Goal: Find specific page/section: Find specific page/section

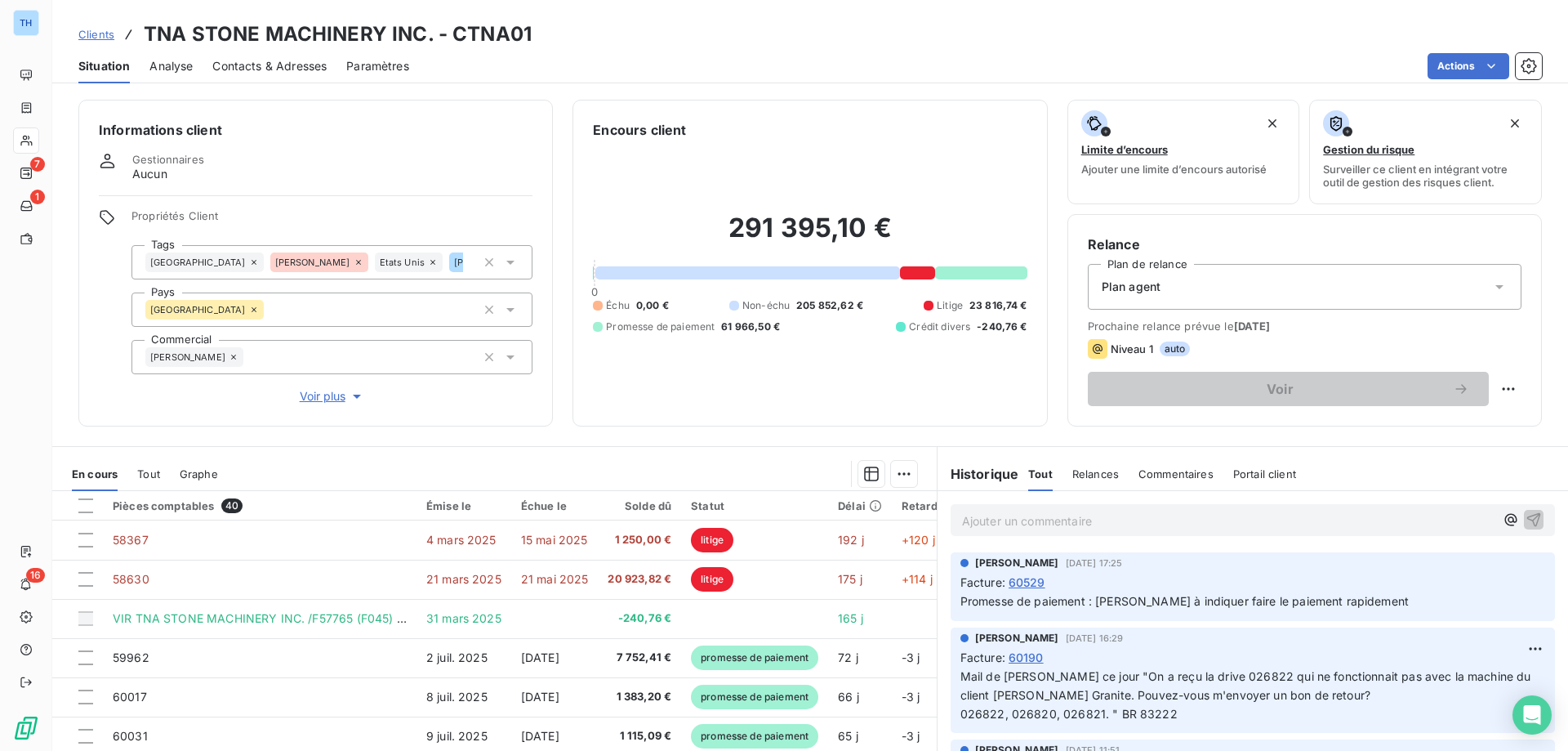
click at [96, 33] on span "Clients" at bounding box center [96, 34] width 36 height 13
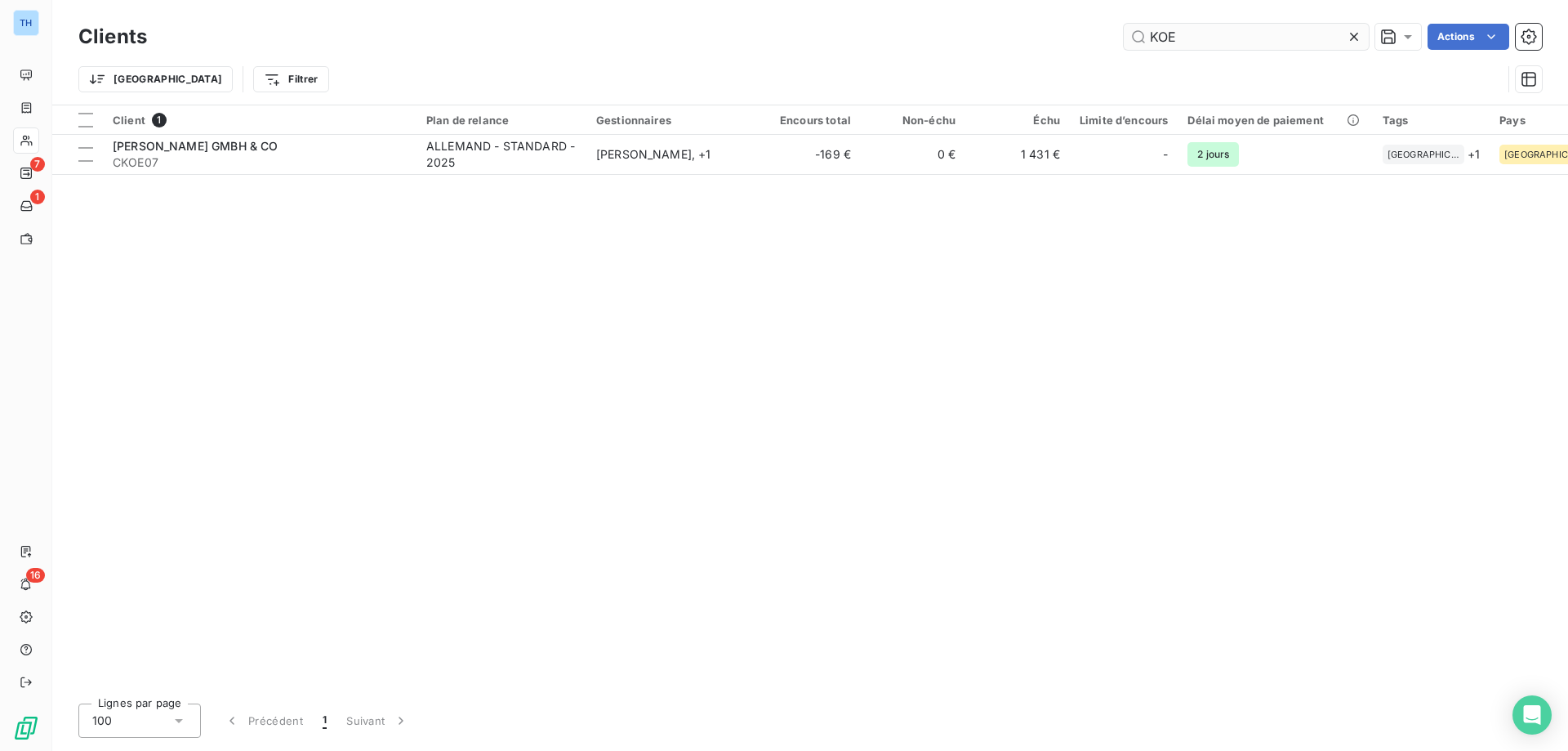
click at [1185, 33] on input "KOE" at bounding box center [1246, 36] width 245 height 26
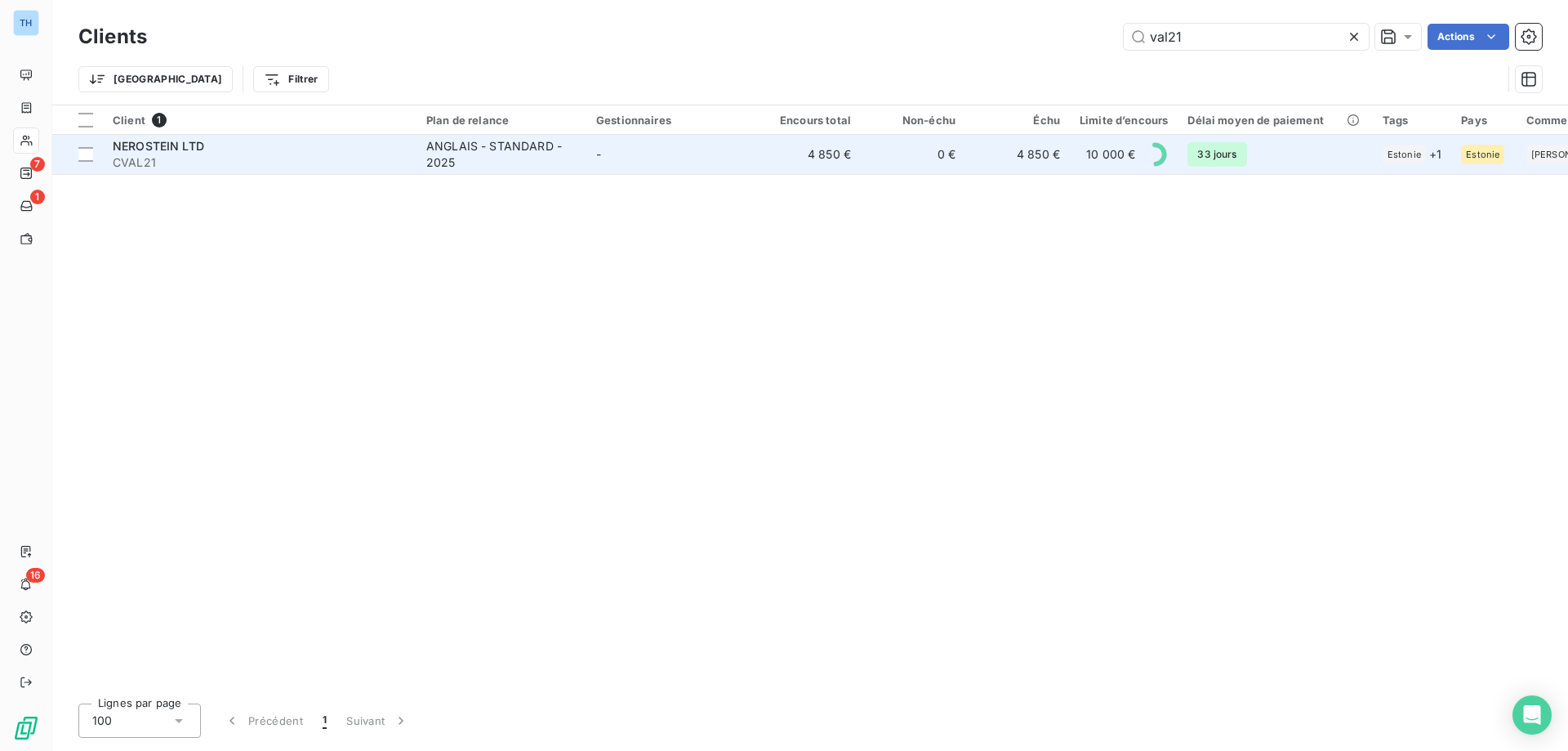
type input "val21"
click at [367, 156] on span "CVAL21" at bounding box center [259, 162] width 294 height 16
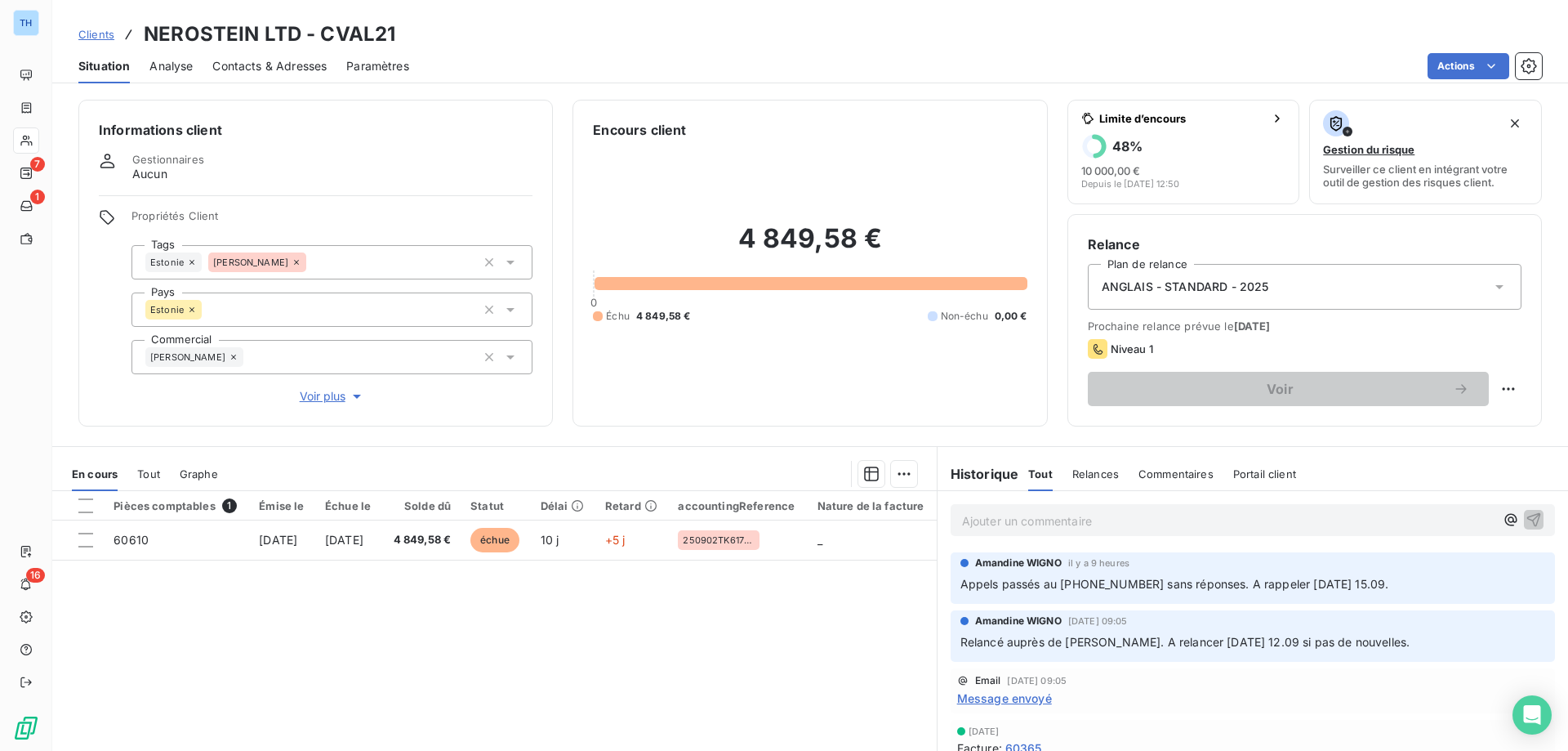
click at [105, 31] on span "Clients" at bounding box center [96, 34] width 36 height 13
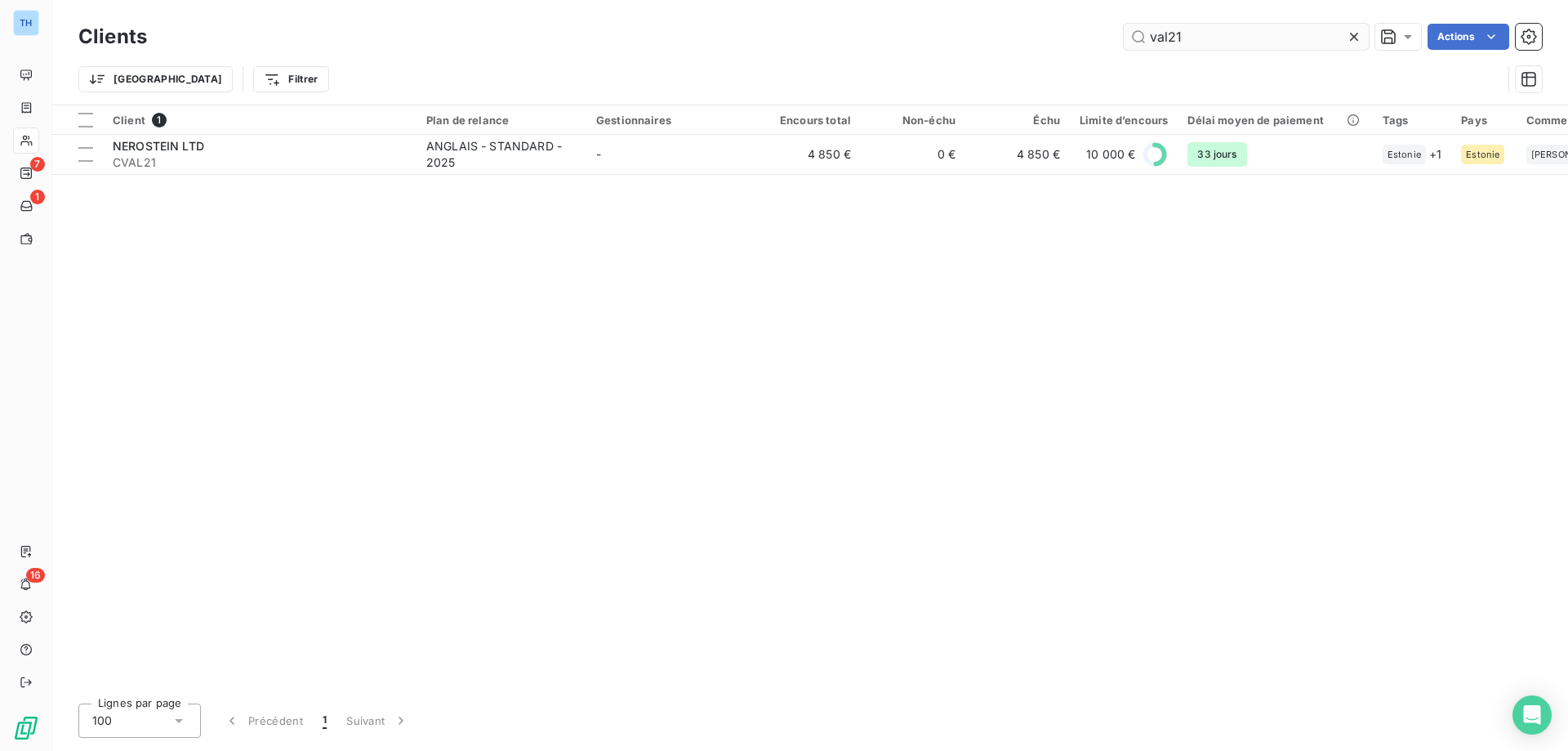
click at [1204, 33] on input "val21" at bounding box center [1246, 36] width 245 height 26
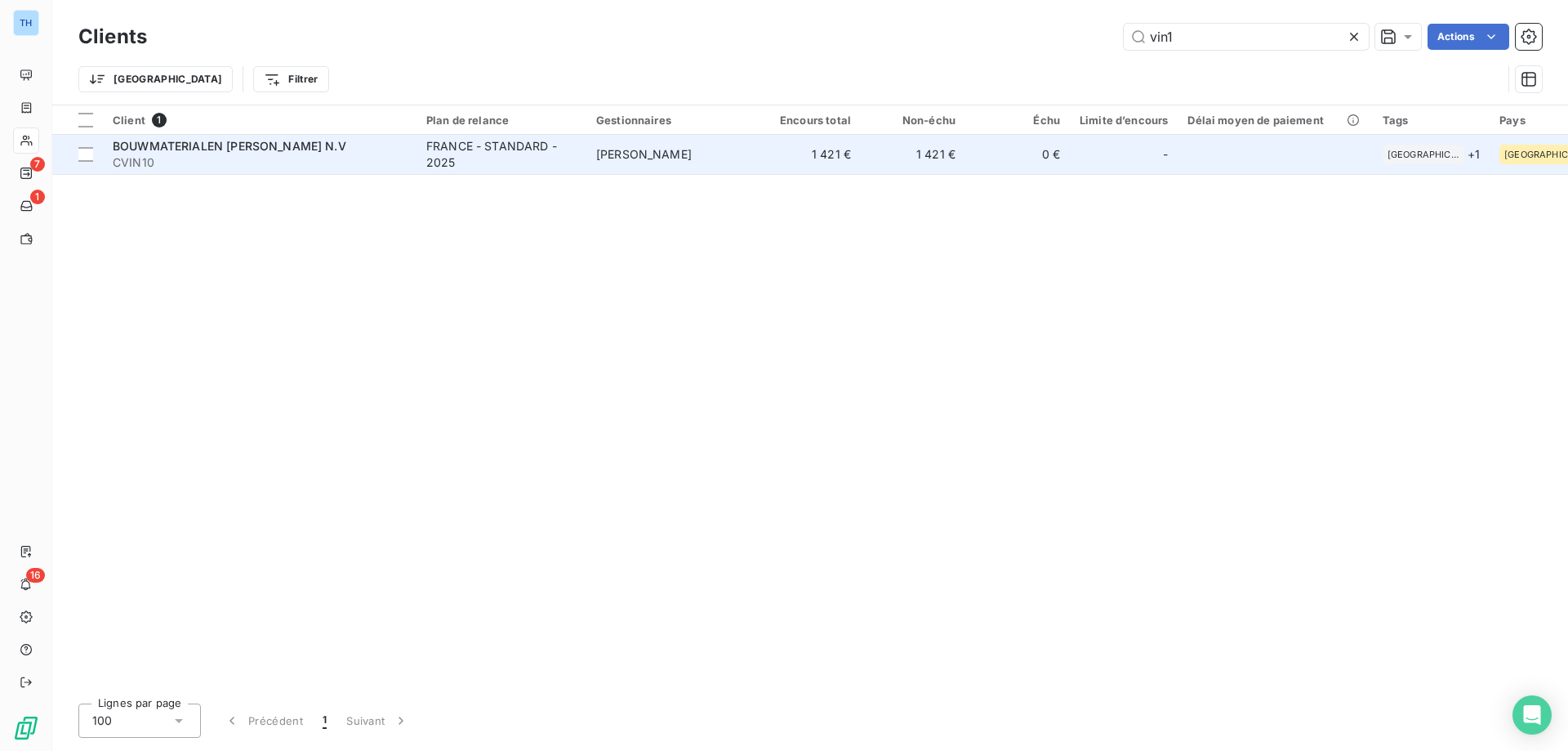
type input "vin1"
click at [531, 145] on div "FRANCE - STANDARD - 2025" at bounding box center [501, 154] width 150 height 32
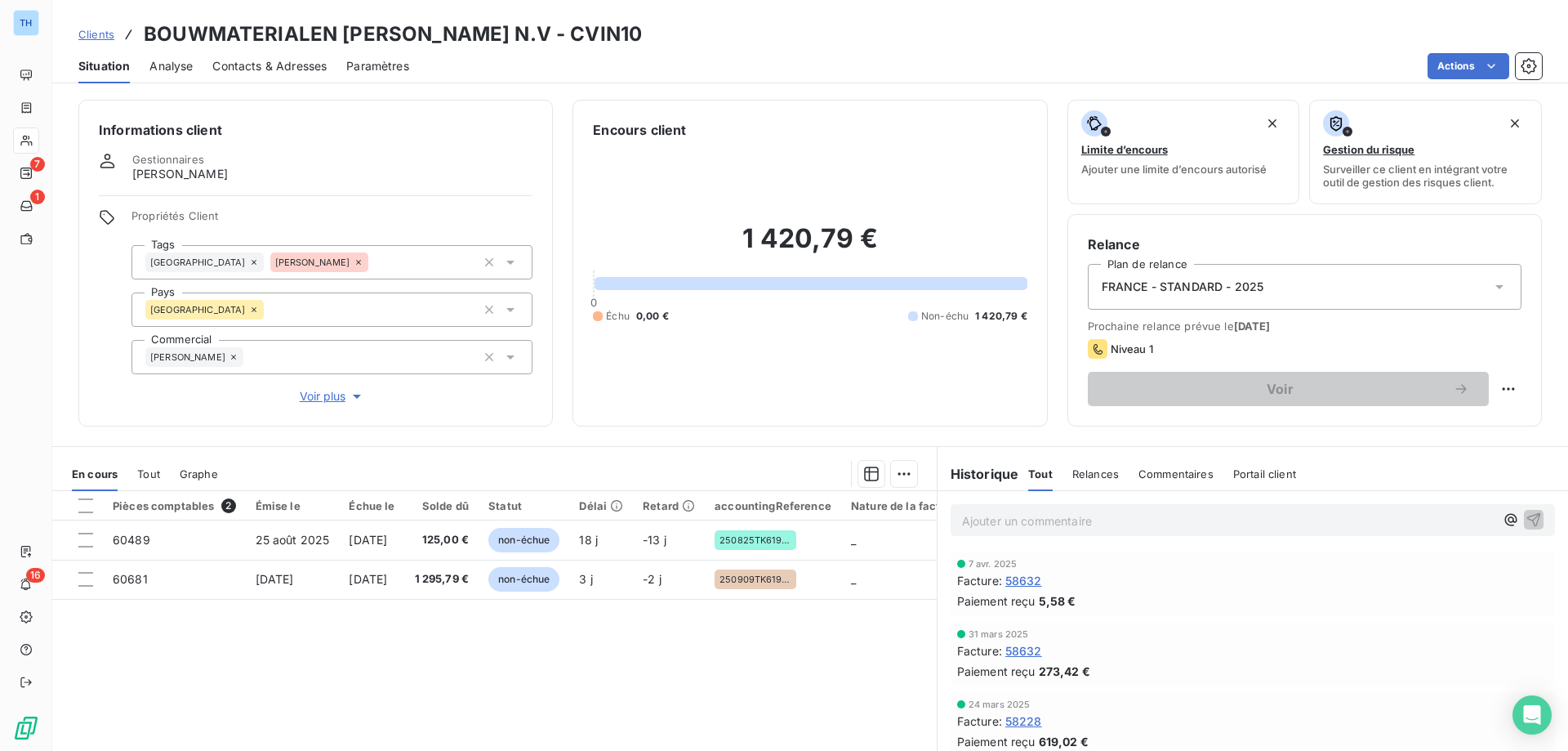
click at [107, 39] on span "Clients" at bounding box center [96, 34] width 36 height 13
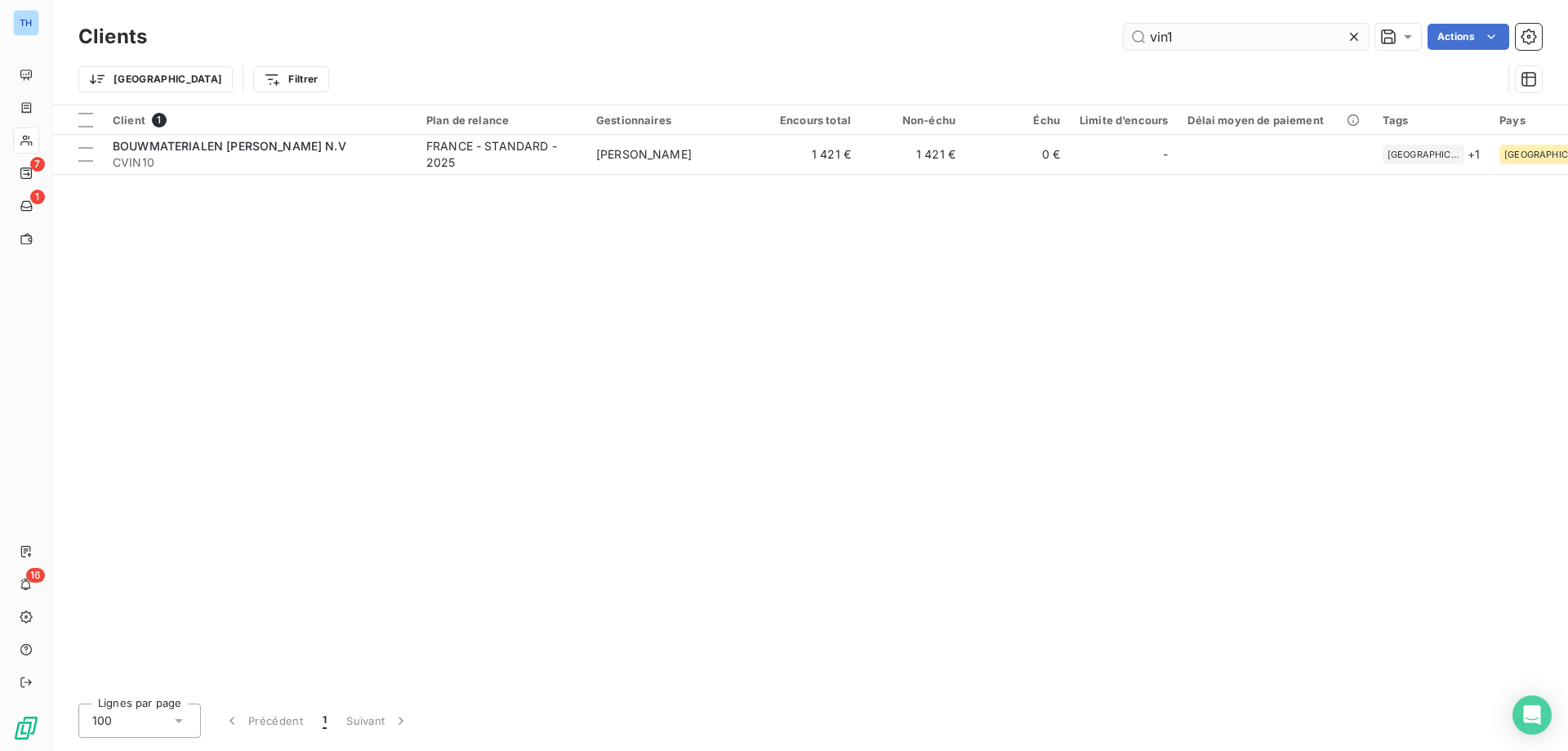
click at [1199, 35] on input "vin1" at bounding box center [1246, 36] width 245 height 26
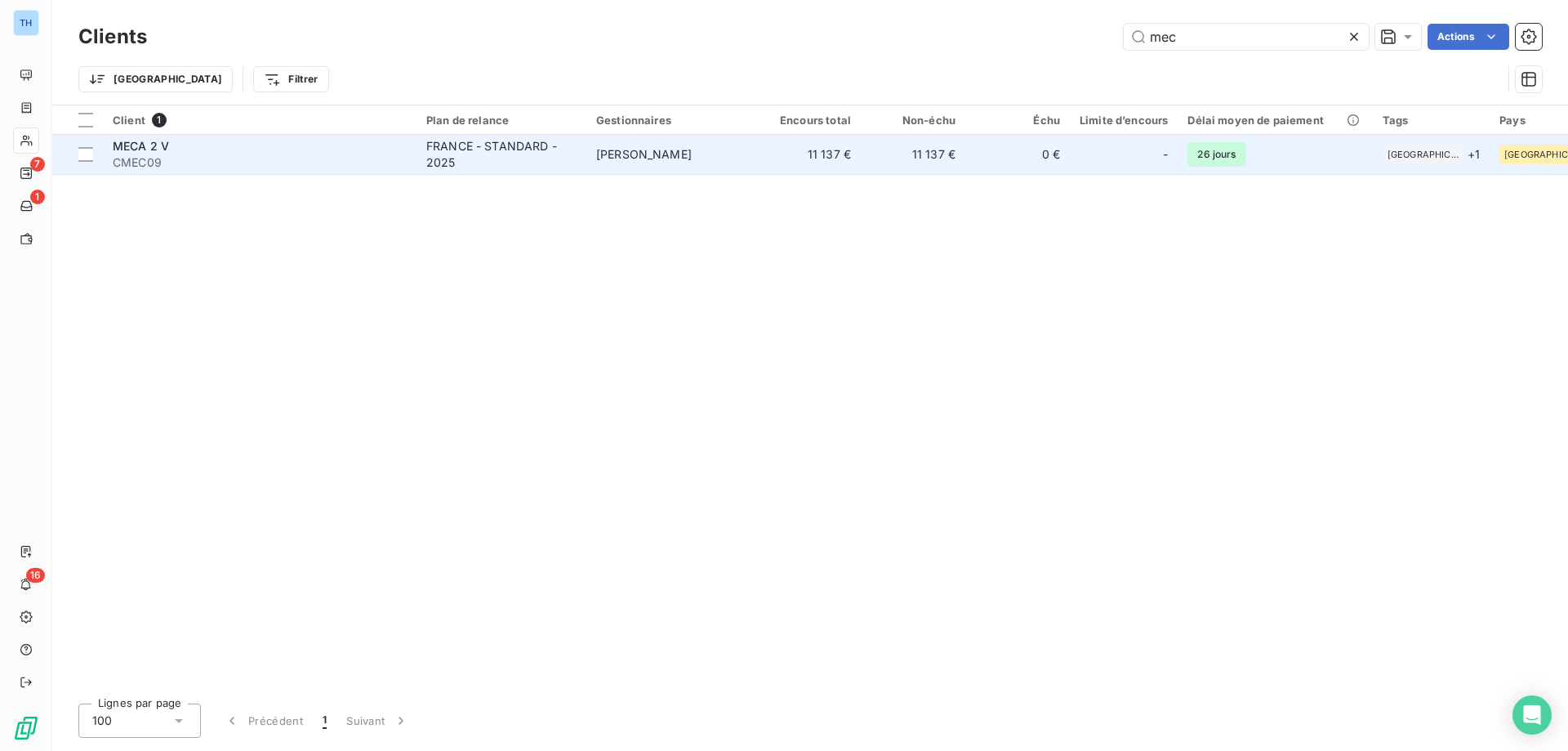
type input "mec"
click at [443, 152] on div "FRANCE - STANDARD - 2025" at bounding box center [501, 154] width 150 height 32
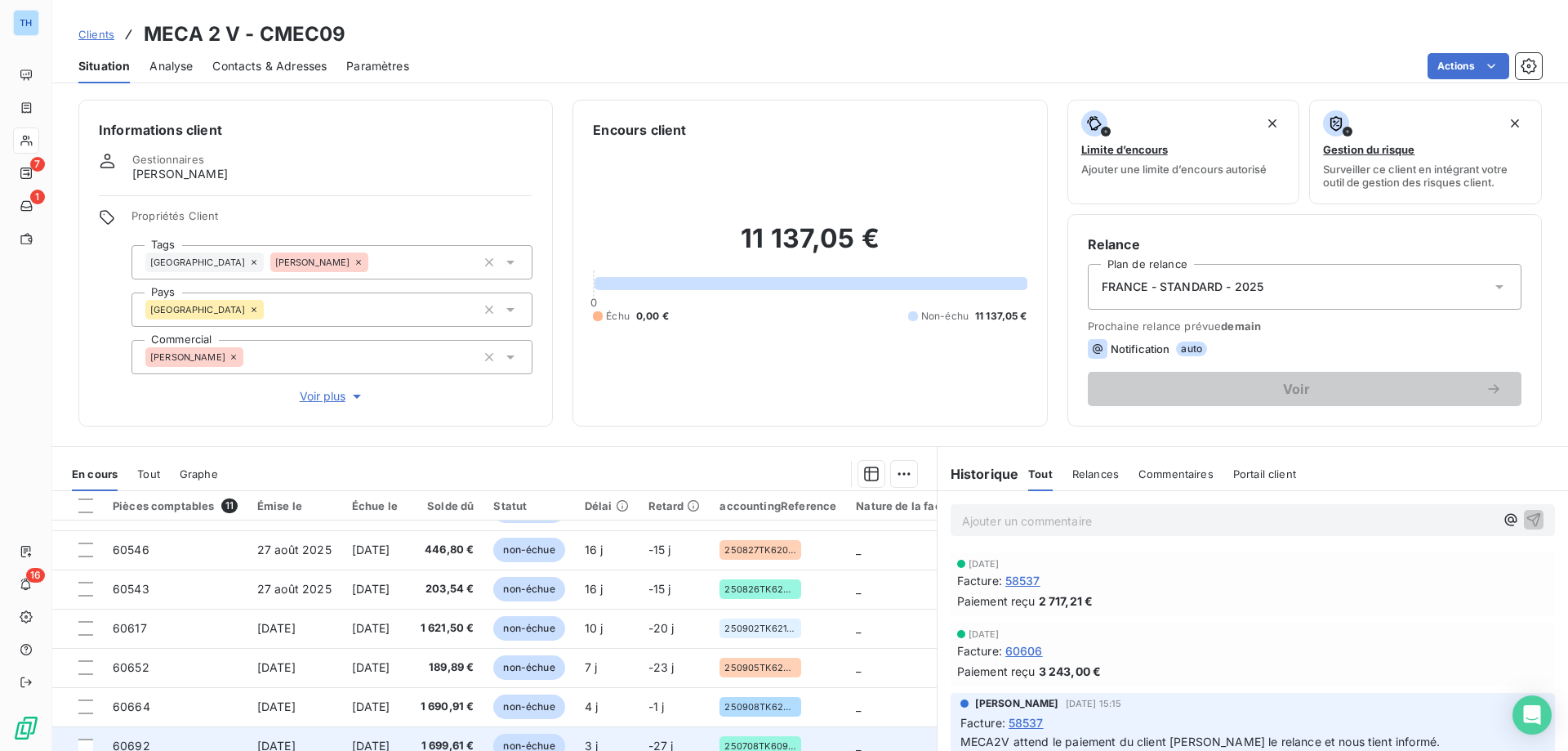
scroll to position [104, 0]
